Goal: Task Accomplishment & Management: Complete application form

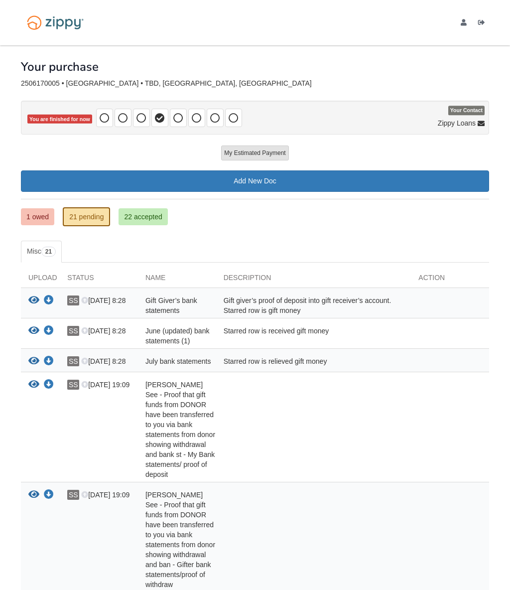
click at [39, 212] on link "1 owed" at bounding box center [37, 216] width 33 height 17
click at [44, 212] on link "1 owed" at bounding box center [37, 216] width 33 height 17
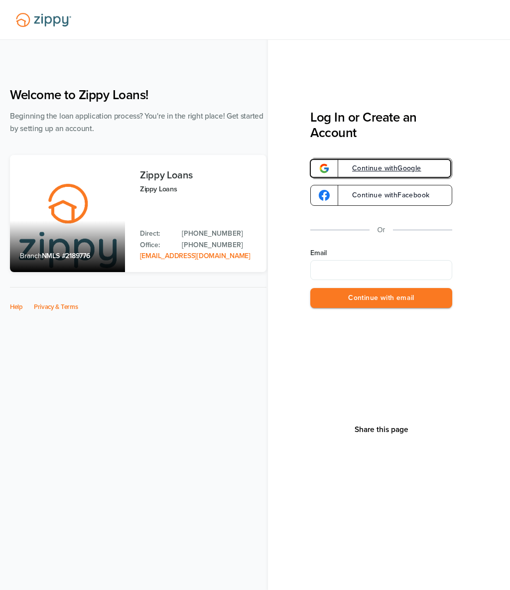
click at [427, 179] on link "Continue with Google" at bounding box center [381, 168] width 142 height 21
click at [435, 170] on link "Continue with Google" at bounding box center [381, 168] width 142 height 21
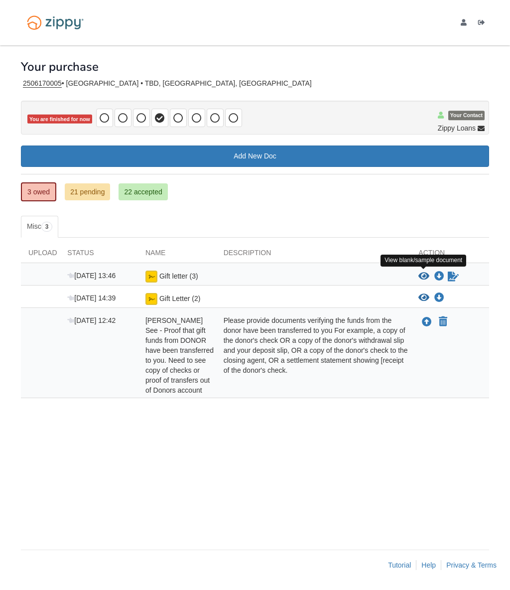
click at [420, 272] on icon "View Gift letter (3)" at bounding box center [423, 276] width 11 height 10
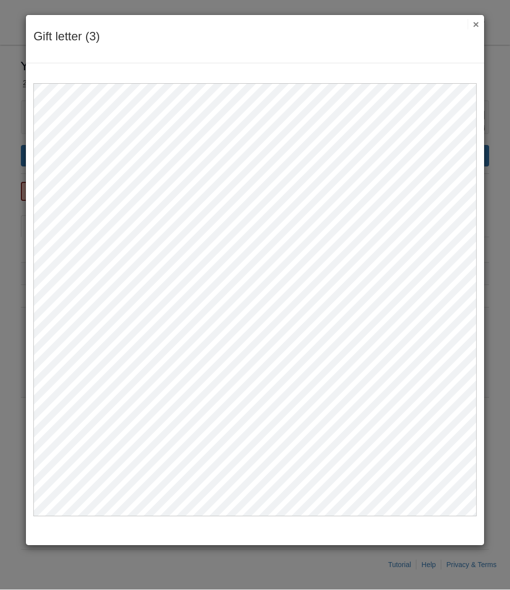
click at [476, 26] on button "×" at bounding box center [473, 24] width 11 height 10
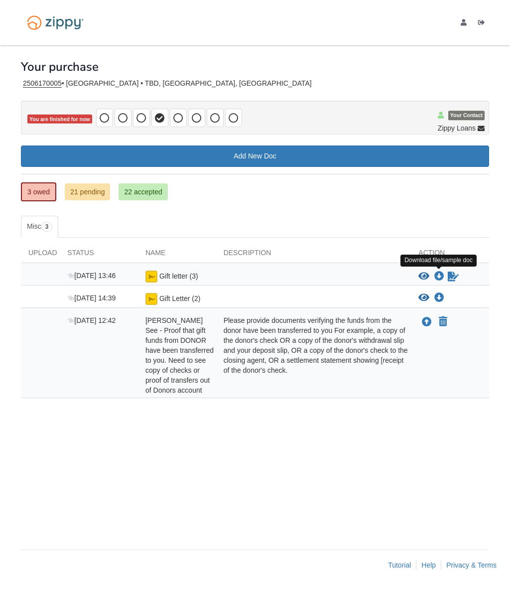
click at [439, 276] on icon "Download Gift letter (3)" at bounding box center [439, 276] width 10 height 10
click at [357, 280] on div at bounding box center [313, 276] width 195 height 12
click at [454, 276] on icon "Sign Form" at bounding box center [453, 276] width 11 height 10
click at [374, 150] on link "Add New Doc" at bounding box center [255, 155] width 468 height 21
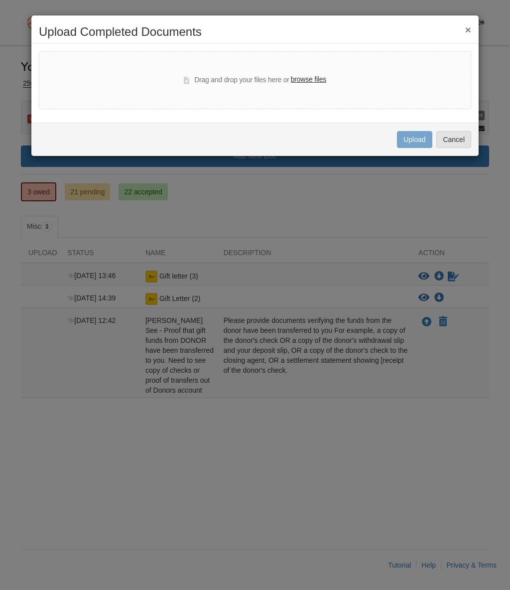
click at [382, 81] on div "Drag and drop your files here or browse files" at bounding box center [255, 80] width 432 height 58
click at [318, 76] on label "browse files" at bounding box center [308, 79] width 35 height 11
click at [0, 0] on input "browse files" at bounding box center [0, 0] width 0 height 0
select select "****"
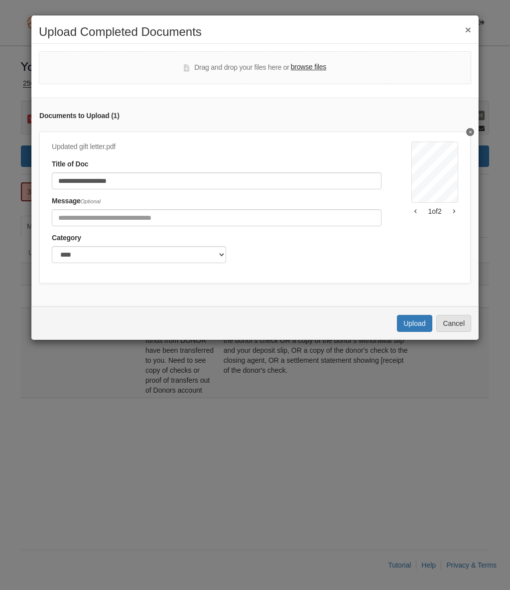
click at [412, 317] on button "Upload" at bounding box center [414, 323] width 35 height 17
